Goal: Navigation & Orientation: Find specific page/section

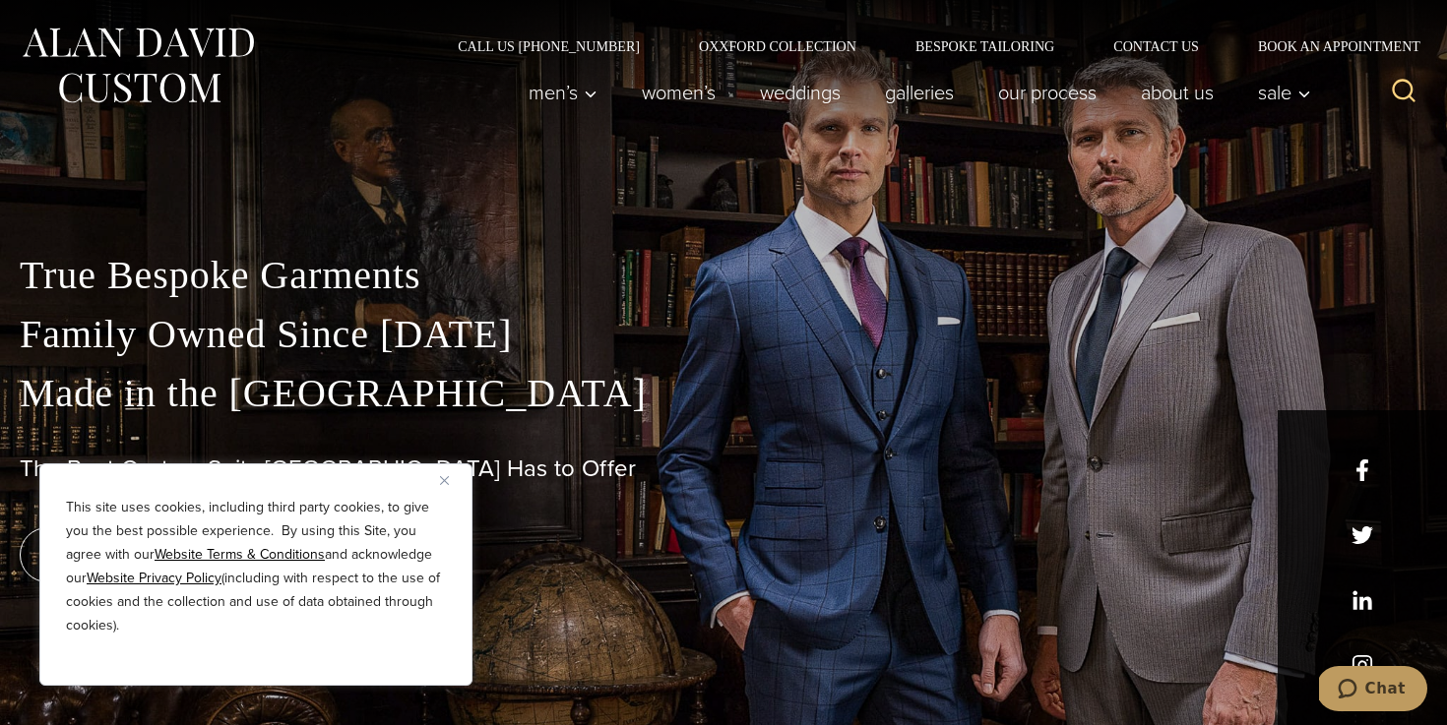
click at [442, 477] on img "Close" at bounding box center [444, 480] width 9 height 9
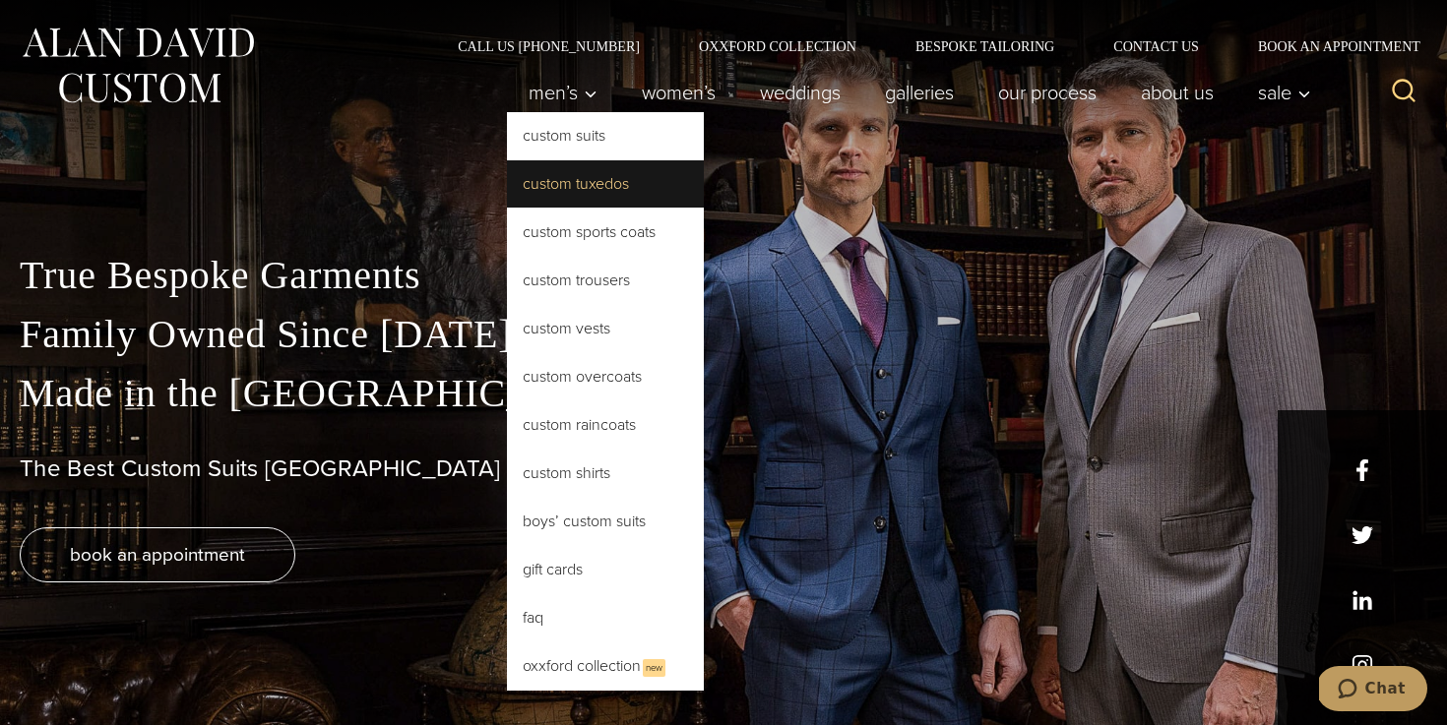
click at [555, 161] on link "Custom Tuxedos" at bounding box center [605, 183] width 197 height 47
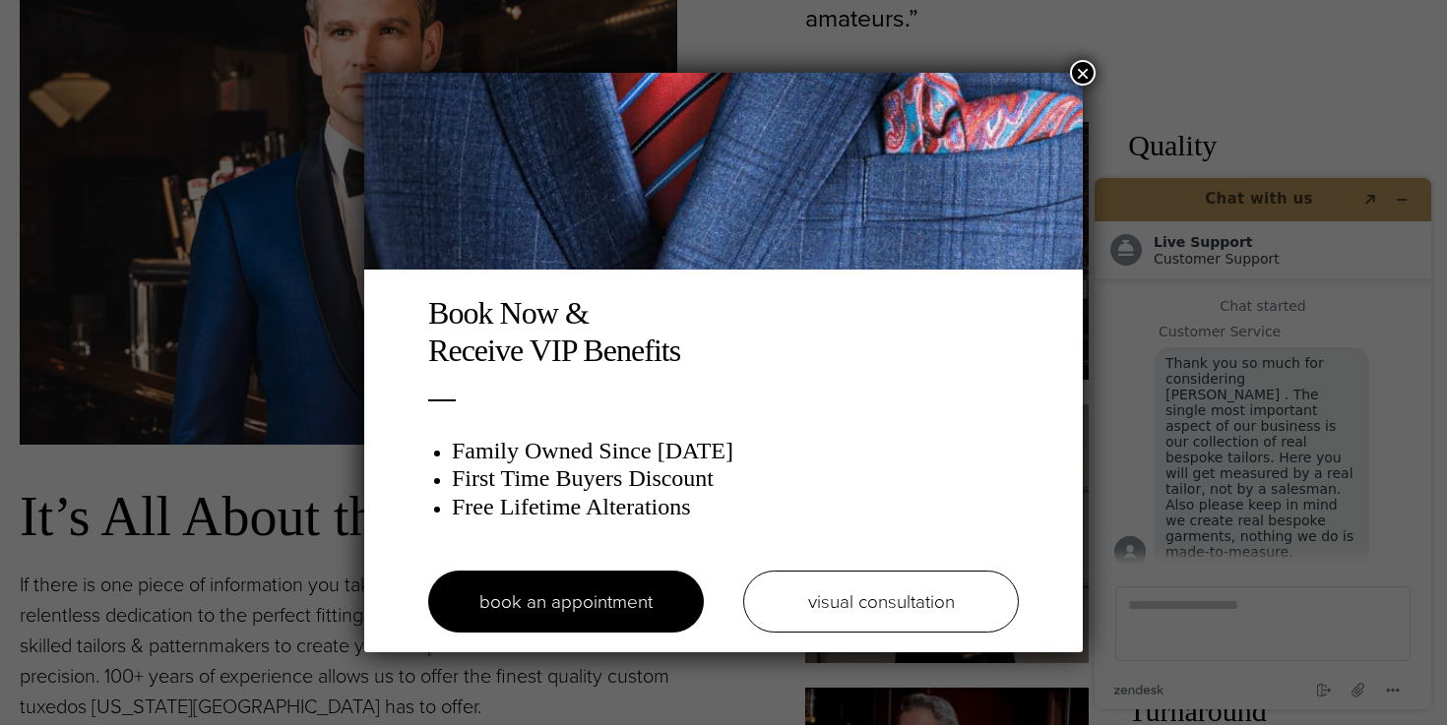
click at [1094, 67] on button "×" at bounding box center [1083, 73] width 26 height 26
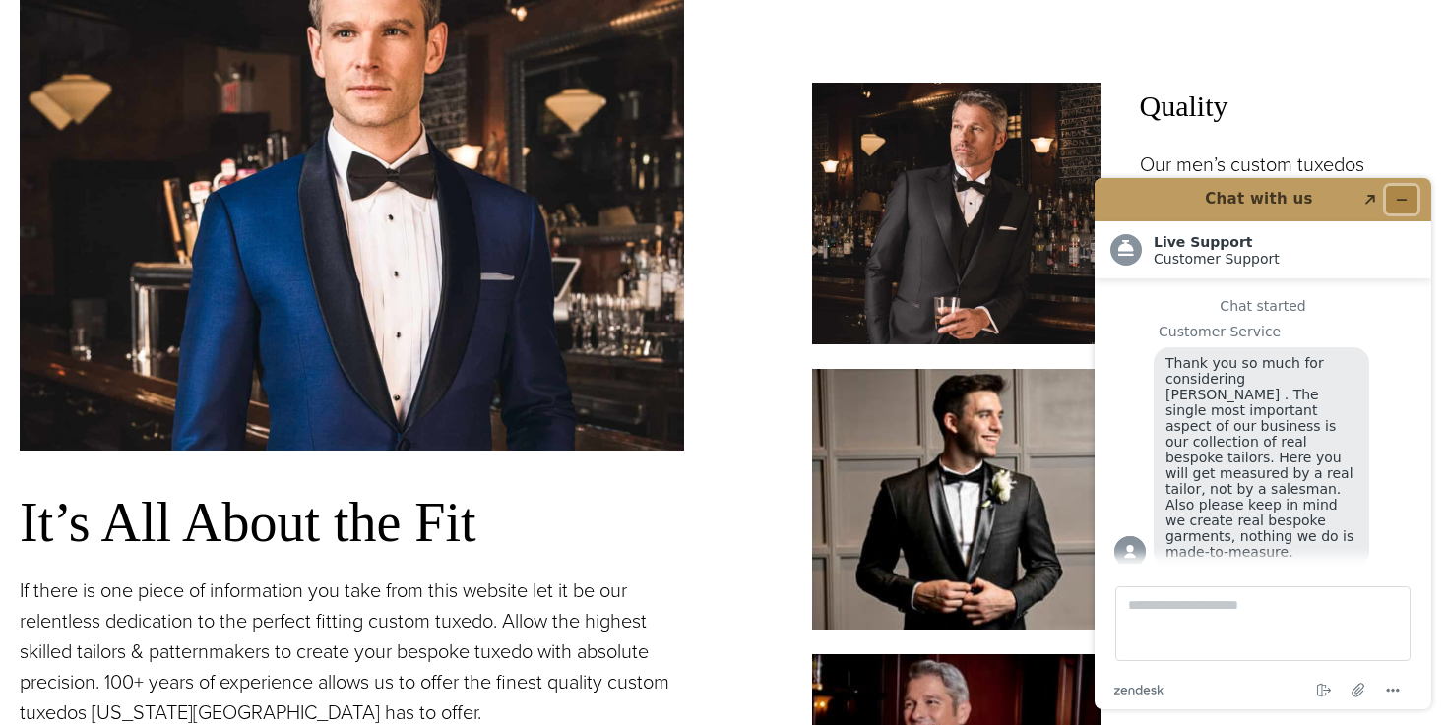
click at [1395, 201] on icon "Minimize widget" at bounding box center [1402, 200] width 14 height 14
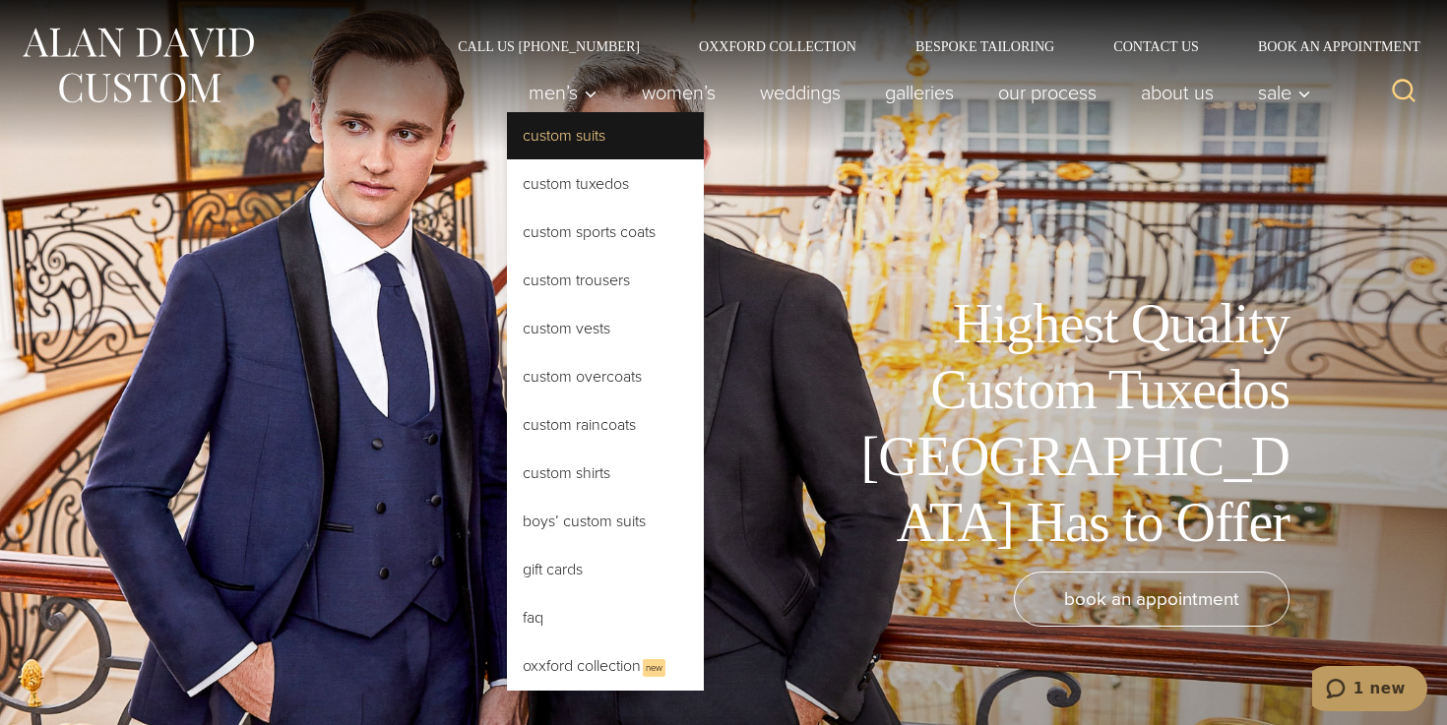
click at [566, 136] on link "Custom Suits" at bounding box center [605, 135] width 197 height 47
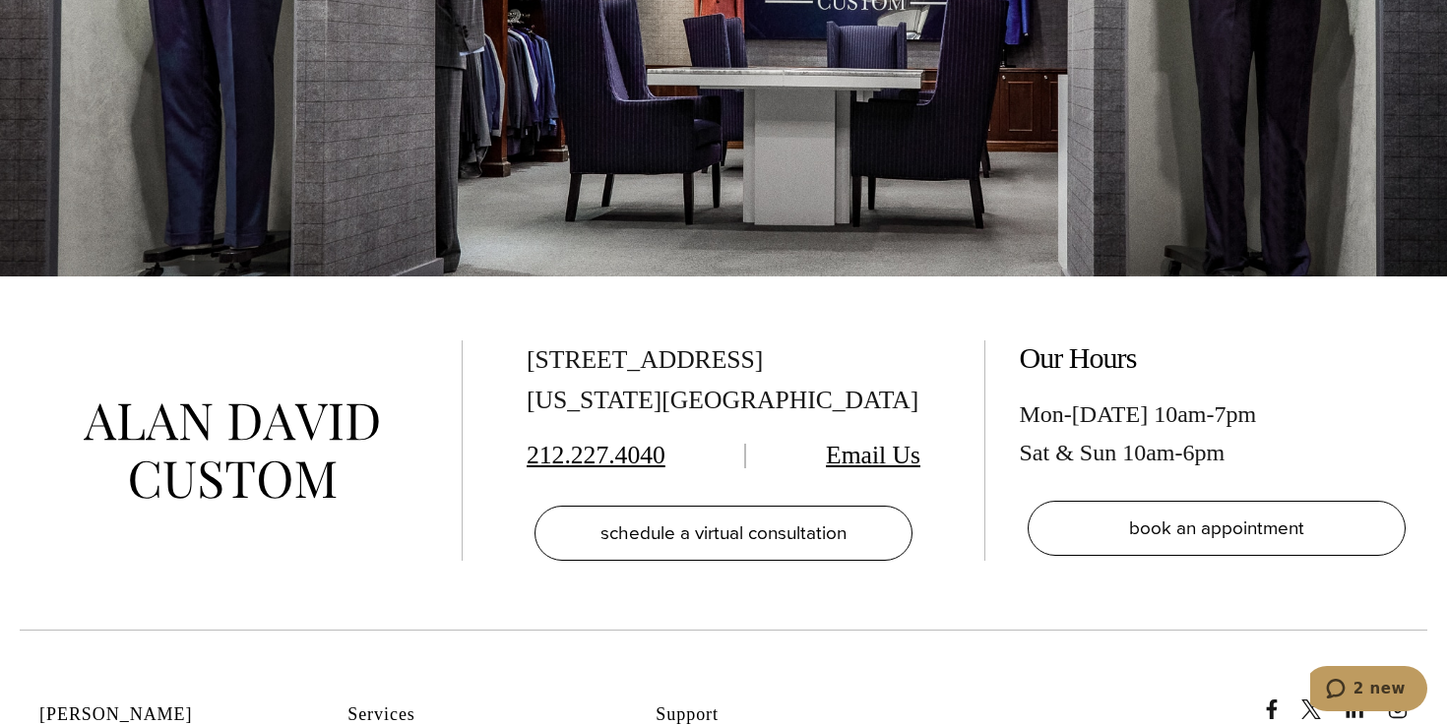
scroll to position [11152, 0]
